Goal: Task Accomplishment & Management: Manage account settings

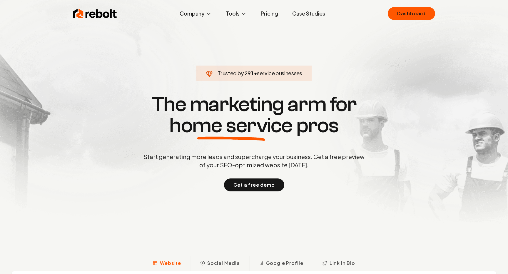
click at [411, 16] on link "Dashboard" at bounding box center [411, 13] width 47 height 13
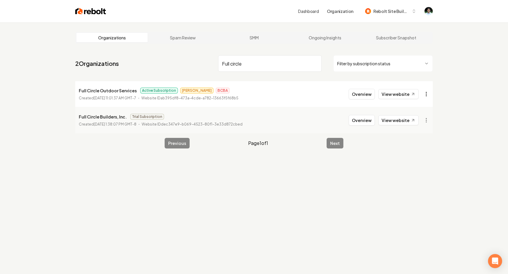
type input "Full circle"
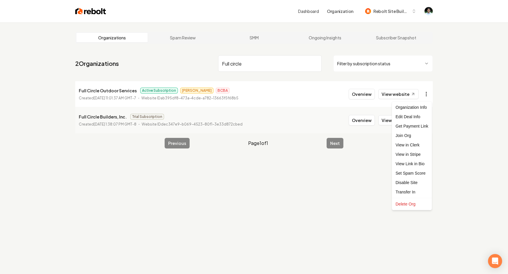
click at [429, 96] on html "Dashboard Organization Rebolt Site Builder Organizations Spam Review SMM Ongoin…" at bounding box center [254, 137] width 508 height 274
click at [416, 154] on link "View in Stripe" at bounding box center [411, 154] width 37 height 9
